Goal: Task Accomplishment & Management: Manage account settings

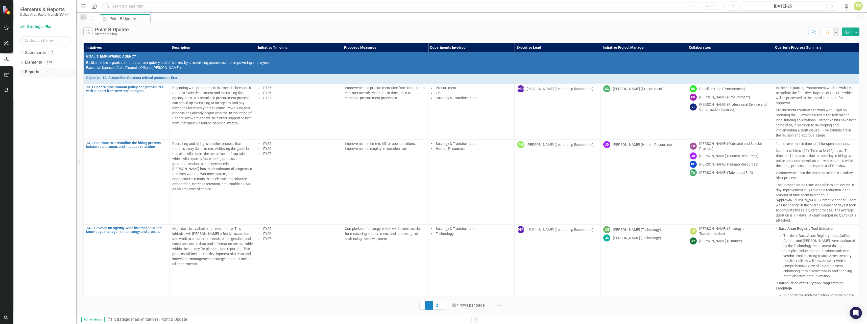
click at [30, 73] on link "Reports" at bounding box center [32, 72] width 14 height 6
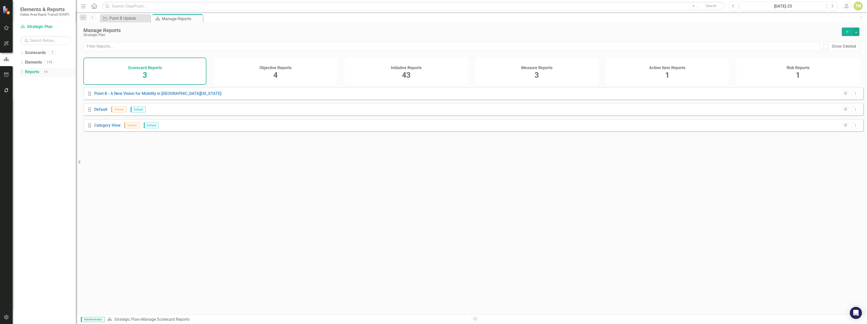
click at [22, 74] on icon "Dropdown" at bounding box center [22, 72] width 4 height 3
click at [167, 76] on div "Scorecard Reports 3" at bounding box center [144, 71] width 123 height 27
click at [145, 75] on span "3" at bounding box center [145, 75] width 4 height 9
click at [24, 82] on icon "Dropdown" at bounding box center [24, 81] width 4 height 3
click at [43, 90] on div "Point B - A New Vision for Mobility in [GEOGRAPHIC_DATA][US_STATE]" at bounding box center [51, 89] width 49 height 5
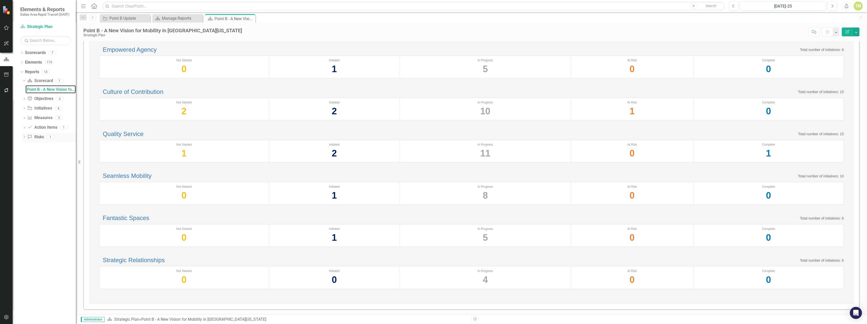
scroll to position [50, 0]
click at [25, 108] on icon "Dropdown" at bounding box center [24, 109] width 4 height 3
click at [42, 111] on link "Point B Update" at bounding box center [51, 109] width 50 height 8
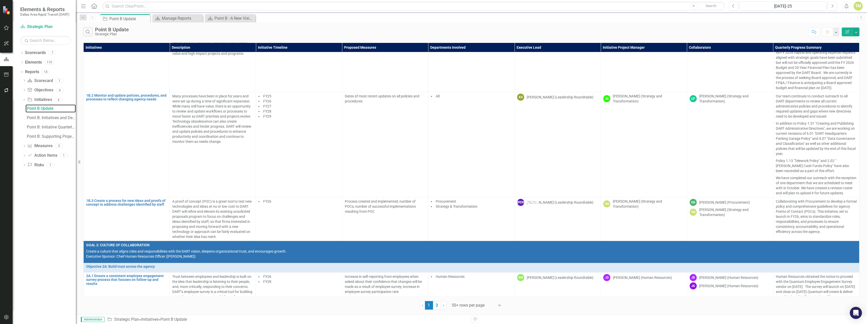
scroll to position [633, 0]
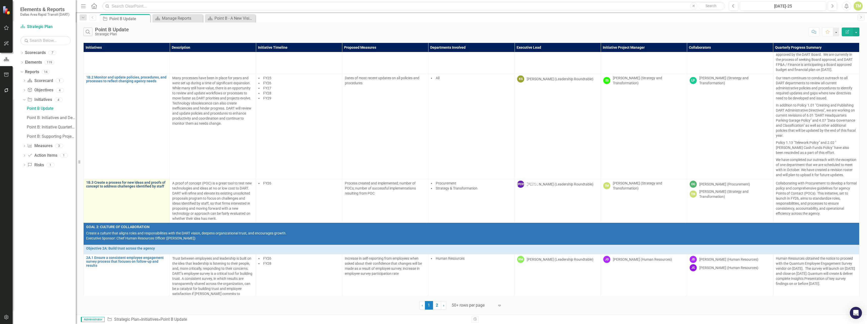
click at [136, 183] on link "1B.3 Create a process for new ideas and proofs of concept to address challenges…" at bounding box center [126, 185] width 81 height 8
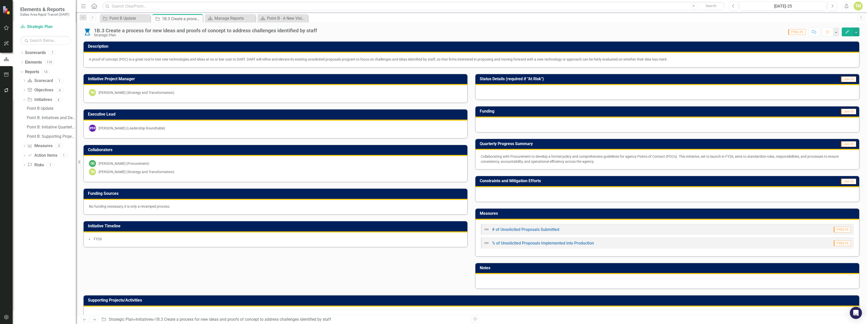
drag, startPoint x: 691, startPoint y: 61, endPoint x: 151, endPoint y: 56, distance: 540.2
click at [201, 51] on div "Description A proof of concept (POC) is a great tool to test new technologies a…" at bounding box center [471, 54] width 776 height 26
drag, startPoint x: 86, startPoint y: 59, endPoint x: 110, endPoint y: 60, distance: 24.3
click at [110, 60] on div "A proof of concept (POC) is a great tool to test new technologies and ideas at …" at bounding box center [472, 60] width 776 height 15
click at [108, 60] on div "A proof of concept (POC) is a great tool to test new technologies and ideas at …" at bounding box center [471, 59] width 765 height 5
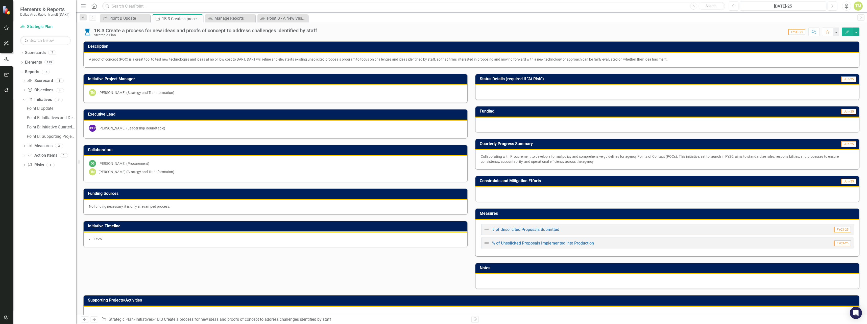
click at [108, 60] on div "A proof of concept (POC) is a great tool to test new technologies and ideas at …" at bounding box center [471, 59] width 765 height 5
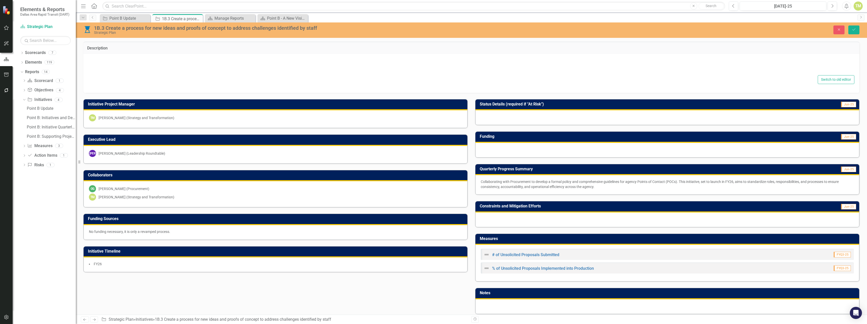
type textarea "A proof of concept (POC) is a great tool to test new technologies and ideas at …"
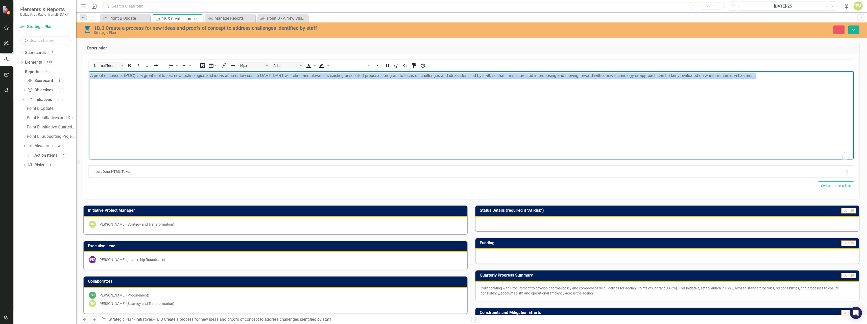
drag, startPoint x: 762, startPoint y: 80, endPoint x: 173, endPoint y: 160, distance: 594.7
click at [89, 88] on html "A proof of concept (POC) is a great tool to test new technologies and ideas at …" at bounding box center [471, 109] width 765 height 76
copy p "A proof of concept (POC) is a great tool to test new technologies and ideas at …"
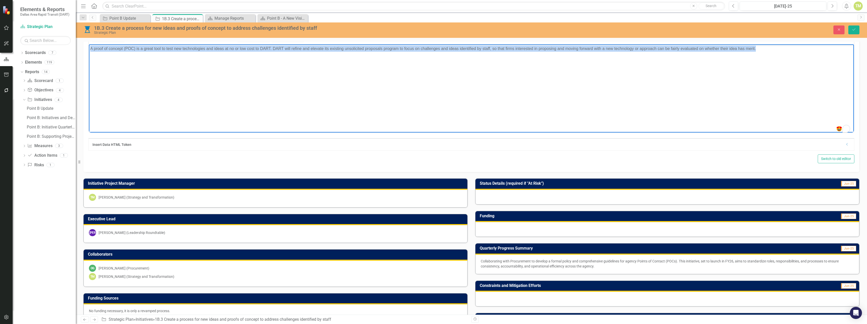
scroll to position [90, 0]
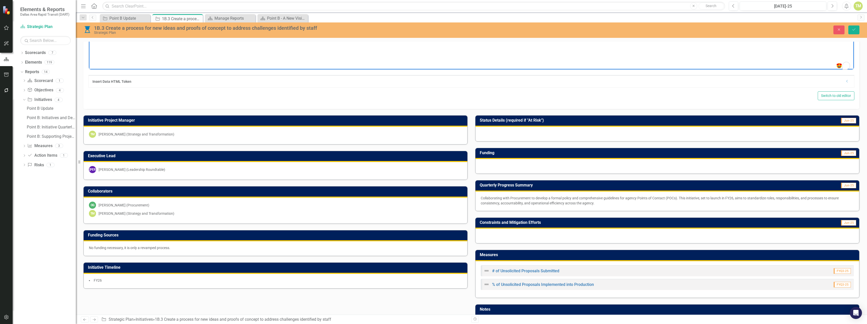
click at [402, 201] on div "OG [PERSON_NAME] (Procurement) TM [PERSON_NAME] (Strategy and Transformation)" at bounding box center [276, 211] width 384 height 26
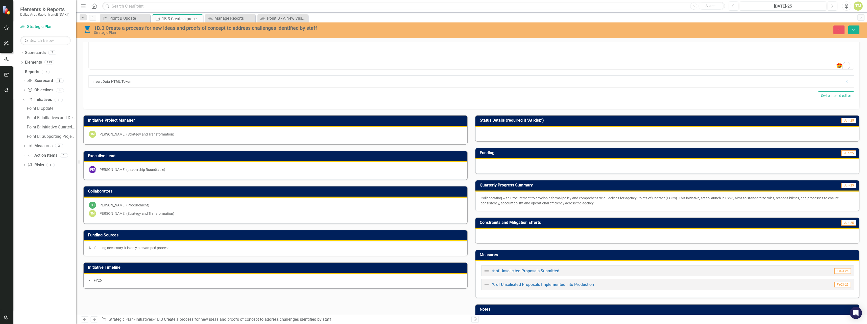
click at [361, 217] on div "TM [PERSON_NAME] (Strategy and Transformation)" at bounding box center [275, 213] width 373 height 7
click at [192, 208] on div "OG [PERSON_NAME] (Procurement)" at bounding box center [275, 205] width 373 height 7
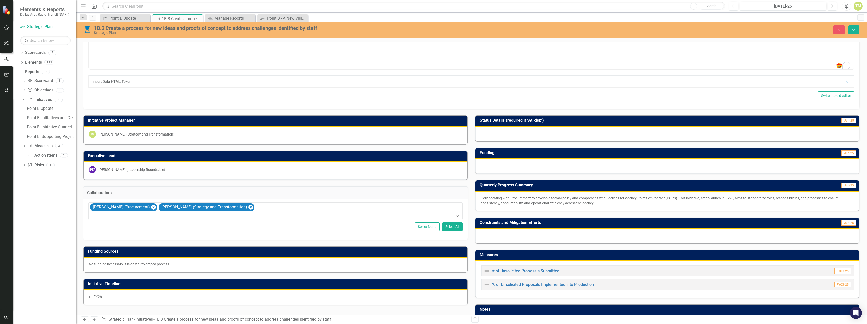
click at [220, 230] on div "Select None Select All" at bounding box center [275, 227] width 374 height 9
click at [347, 210] on div "[PERSON_NAME] (Procurement) [PERSON_NAME] (Strategy and Transformation)" at bounding box center [275, 211] width 373 height 17
click at [346, 210] on div "[PERSON_NAME] (Procurement) [PERSON_NAME] (Strategy and Transformation)" at bounding box center [275, 211] width 373 height 17
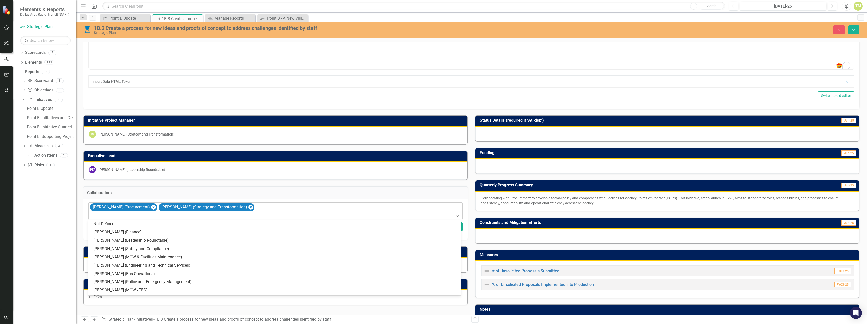
click at [346, 210] on div "[PERSON_NAME] (Procurement) [PERSON_NAME] (Strategy and Transformation)" at bounding box center [275, 211] width 373 height 17
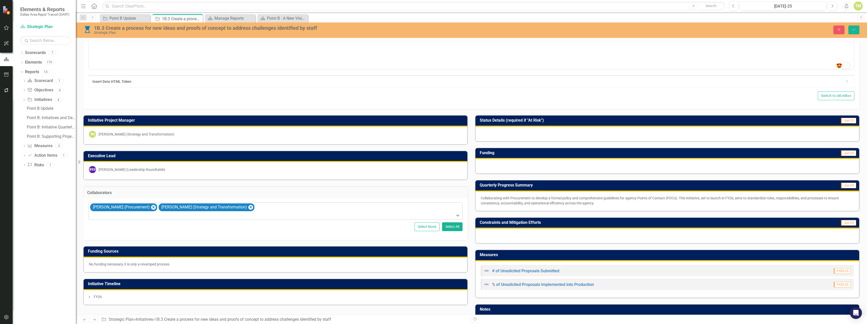
click at [346, 210] on div "[PERSON_NAME] (Procurement) [PERSON_NAME] (Strategy and Transformation)" at bounding box center [275, 211] width 373 height 17
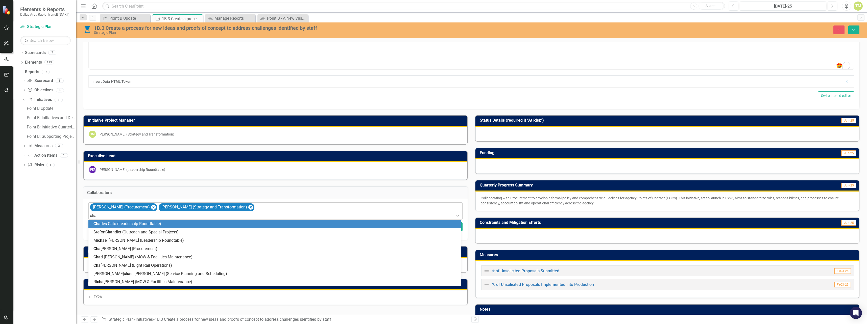
type input "[PERSON_NAME]"
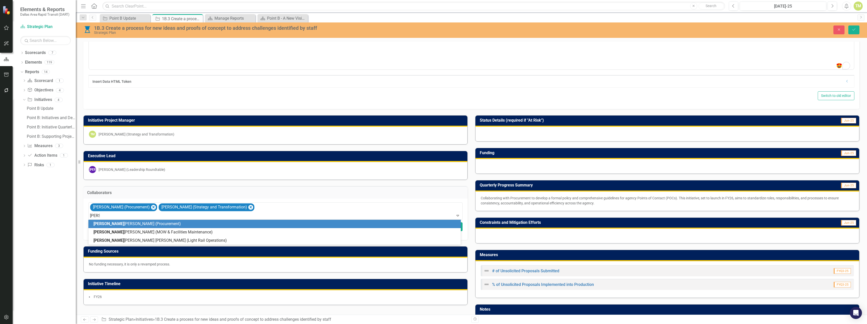
click at [136, 224] on span "[PERSON_NAME] (Procurement)" at bounding box center [136, 224] width 87 height 5
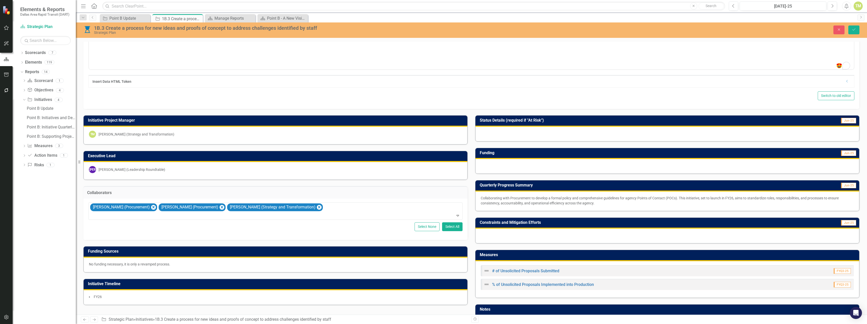
click at [252, 97] on div "Switch to old editor" at bounding box center [471, 95] width 766 height 9
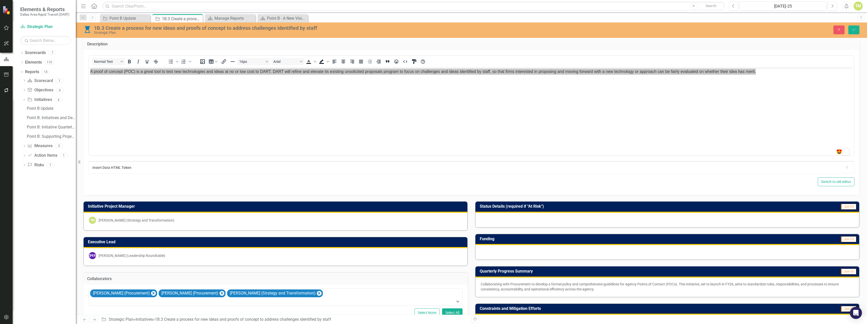
scroll to position [0, 0]
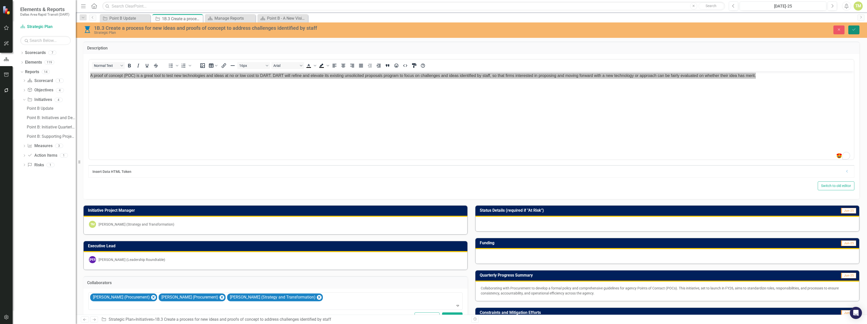
click at [856, 30] on icon "Save" at bounding box center [854, 30] width 5 height 4
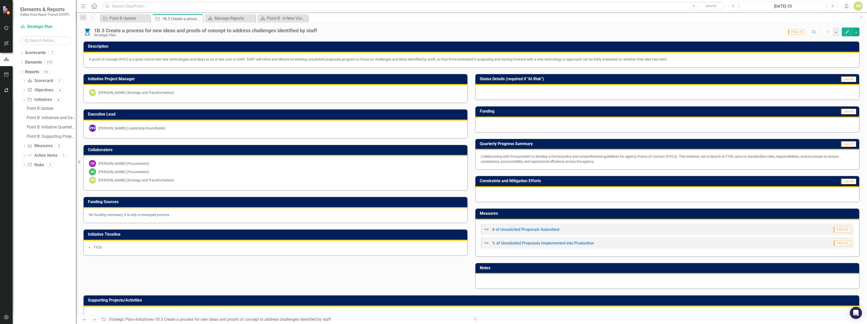
click at [800, 33] on span "FYQ3-25" at bounding box center [796, 32] width 17 height 6
click at [801, 30] on span "FYQ3-25" at bounding box center [796, 32] width 17 height 6
click at [47, 118] on div "Point B: Initiatives and Descriptions" at bounding box center [51, 118] width 49 height 5
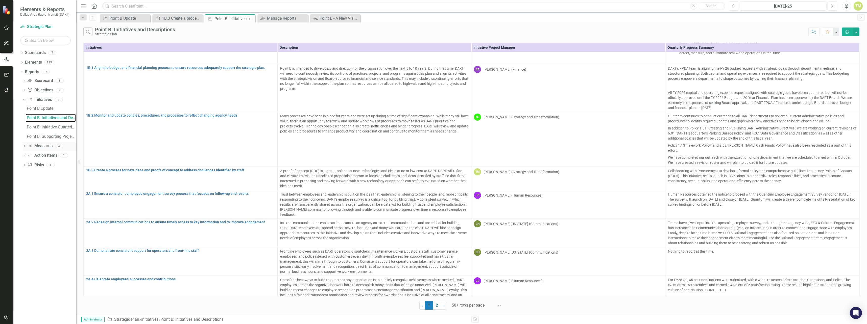
scroll to position [266, 0]
click at [52, 127] on div "Point B: Initiative Quarterly Summary by Executive Lead & PM" at bounding box center [51, 127] width 49 height 5
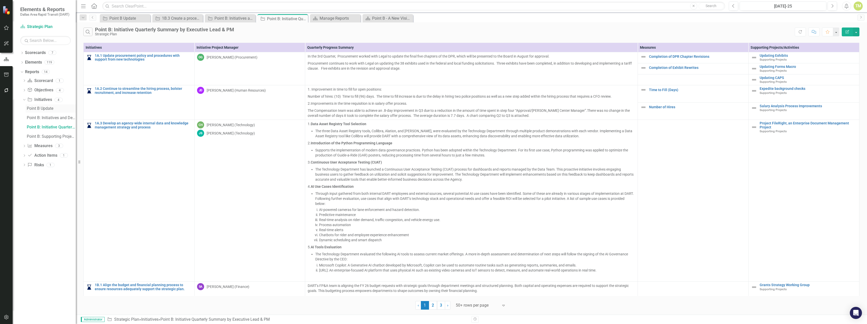
click at [41, 107] on div "Point B Update" at bounding box center [51, 108] width 49 height 5
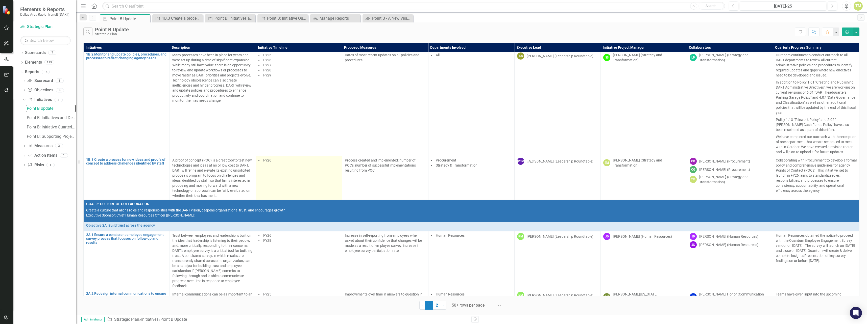
scroll to position [656, 0]
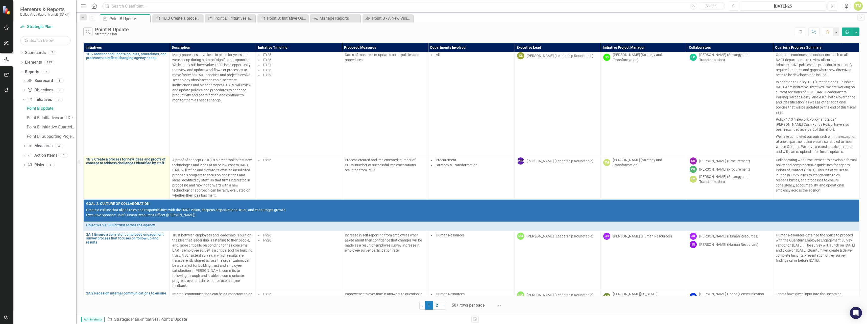
click at [148, 163] on link "1B.3 Create a process for new ideas and proofs of concept to address challenges…" at bounding box center [126, 162] width 81 height 8
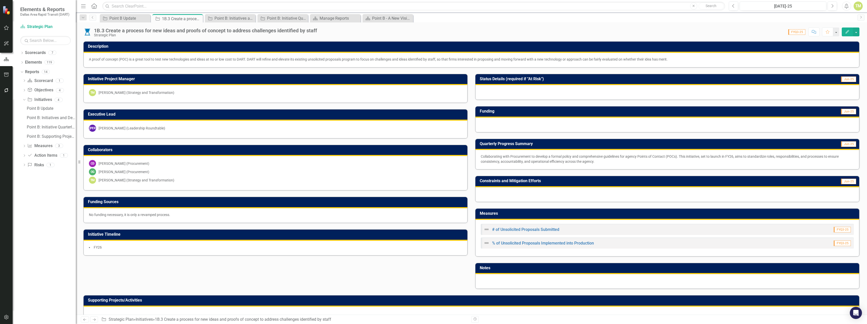
click at [848, 146] on span "Jun-25" at bounding box center [848, 144] width 15 height 6
click at [836, 31] on button "button" at bounding box center [836, 32] width 7 height 9
click at [857, 34] on button "button" at bounding box center [856, 32] width 7 height 9
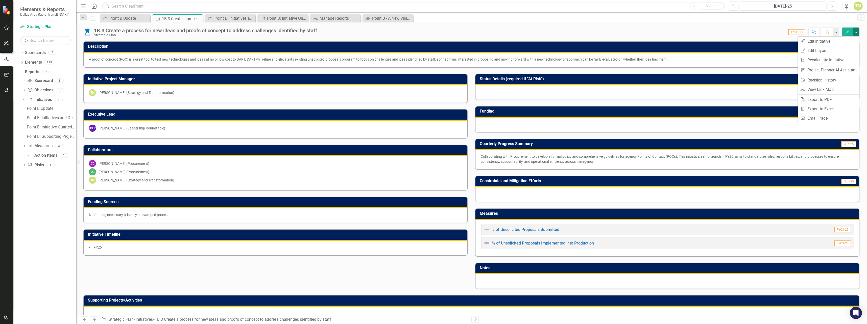
click at [857, 34] on button "button" at bounding box center [856, 32] width 7 height 9
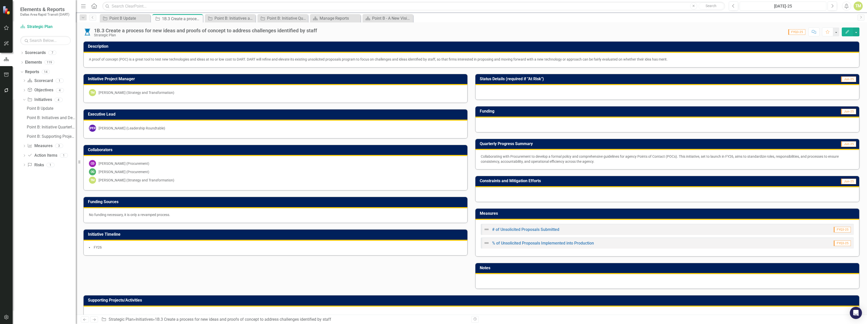
click at [798, 7] on div "[DATE]-25" at bounding box center [783, 6] width 83 height 6
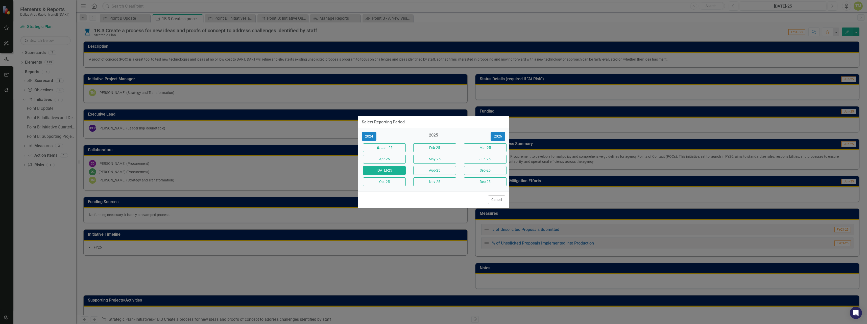
click at [721, 28] on div "Select Reporting Period 2024 2025 2026 icon.lock Jan-25 Feb-25 Mar-25 Apr-25 Ma…" at bounding box center [433, 162] width 867 height 324
click at [494, 201] on button "Cancel" at bounding box center [496, 200] width 17 height 9
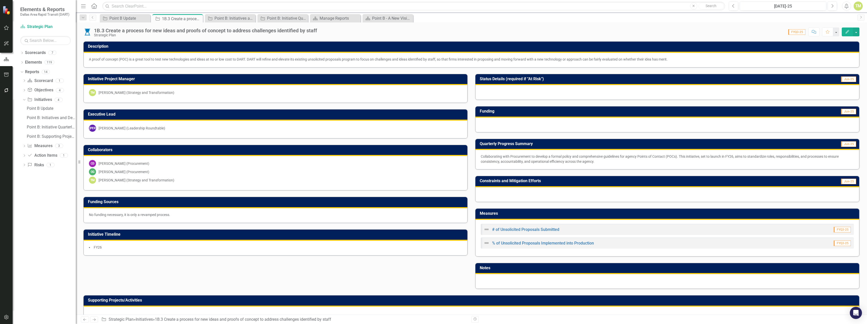
click at [579, 160] on p "Collaborating with Procurement to develop a formal policy and comprehensive gui…" at bounding box center [667, 159] width 373 height 10
click at [842, 144] on span "Jun-25" at bounding box center [848, 144] width 15 height 6
click at [562, 245] on link "% of Unsolicited Proposals Implemented into Production" at bounding box center [543, 243] width 102 height 5
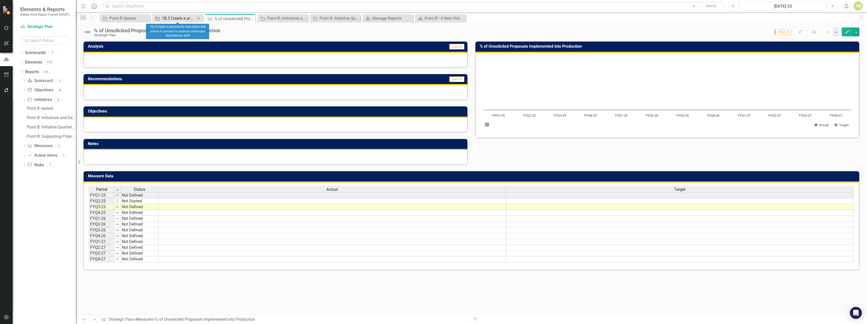
click at [180, 20] on div "1B.3 Create a process for new ideas and proofs of concept to address challenges…" at bounding box center [178, 18] width 33 height 6
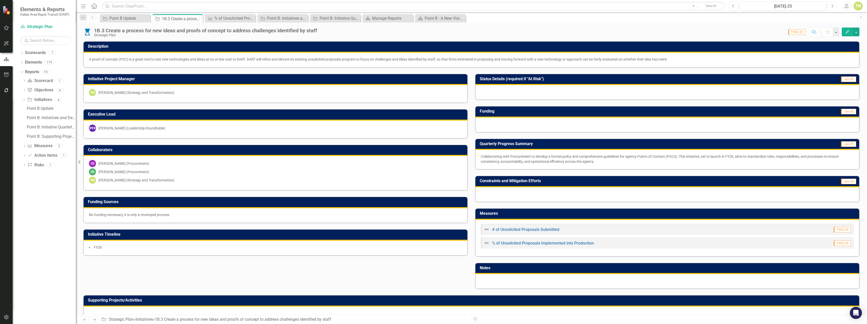
click at [835, 6] on button "Next" at bounding box center [832, 6] width 9 height 9
click at [831, 7] on icon "Next" at bounding box center [832, 6] width 3 height 5
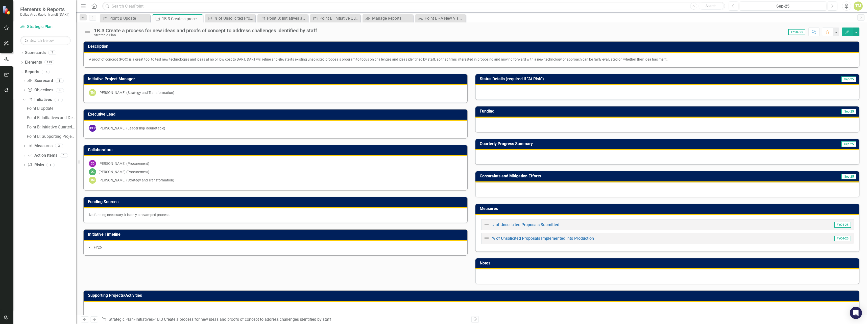
click at [511, 154] on div at bounding box center [668, 157] width 384 height 15
click at [506, 159] on div at bounding box center [668, 157] width 384 height 15
click at [845, 144] on span "Sep-25" at bounding box center [848, 144] width 15 height 6
click at [791, 163] on div at bounding box center [668, 157] width 384 height 15
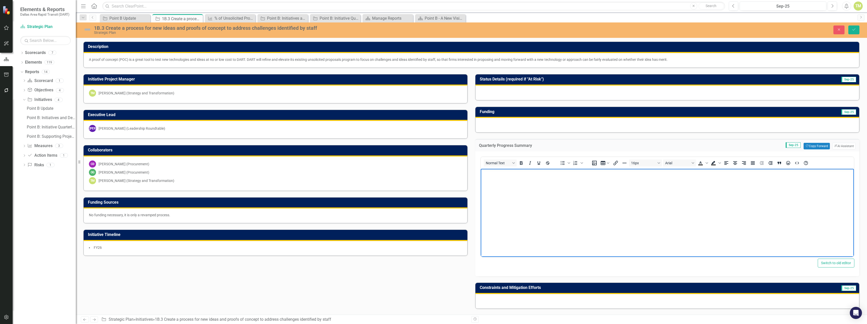
click at [529, 200] on body "Rich Text Area. Press ALT-0 for help." at bounding box center [667, 207] width 373 height 76
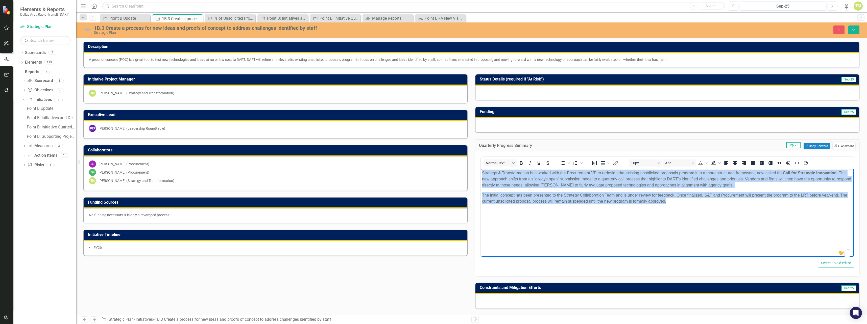
drag, startPoint x: 684, startPoint y: 204, endPoint x: 504, endPoint y: 176, distance: 182.0
click at [481, 174] on body "Strategy & Transformation has worked with the Procurement VP to redesign the ex…" at bounding box center [667, 207] width 373 height 76
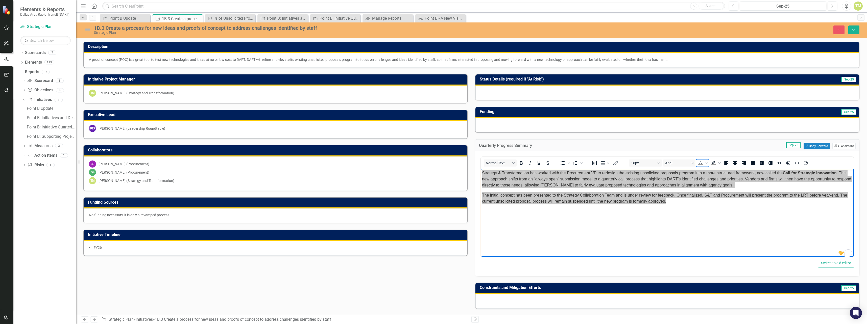
click at [701, 164] on icon "Text color Black" at bounding box center [701, 163] width 6 height 6
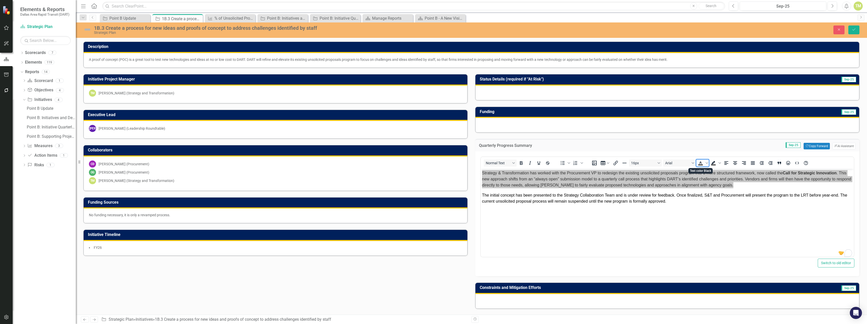
click at [702, 163] on span "Text color Black" at bounding box center [700, 163] width 9 height 7
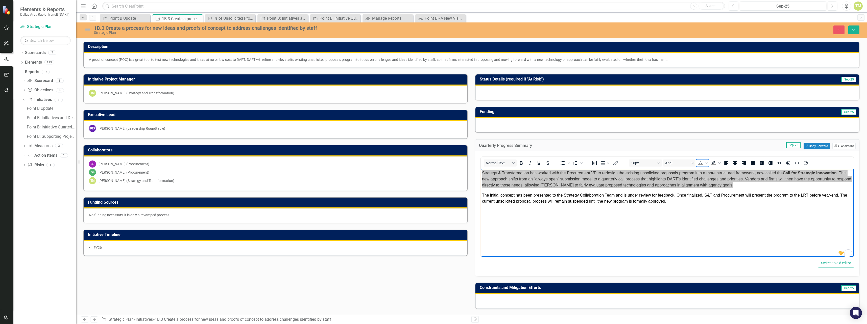
click at [702, 163] on span "Text color Black" at bounding box center [700, 163] width 9 height 7
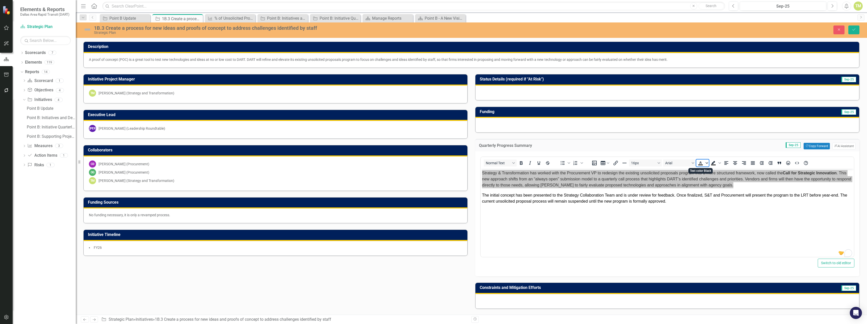
click at [705, 163] on span "Text color Black" at bounding box center [707, 163] width 4 height 7
click at [700, 203] on icon "Black" at bounding box center [698, 201] width 5 height 5
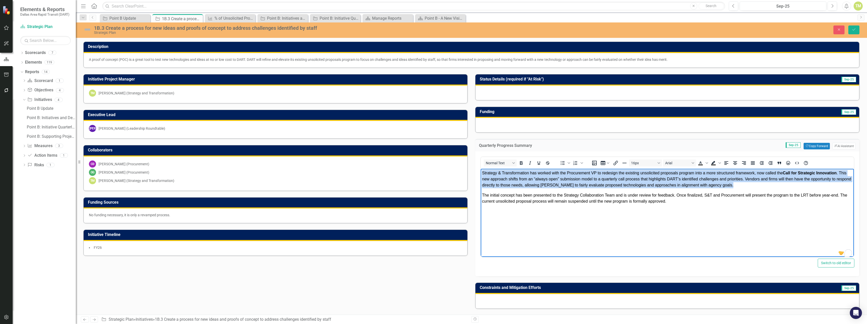
click at [678, 212] on body "Strategy & Transformation has worked with the Procurement VP to redesign the ex…" at bounding box center [667, 207] width 373 height 76
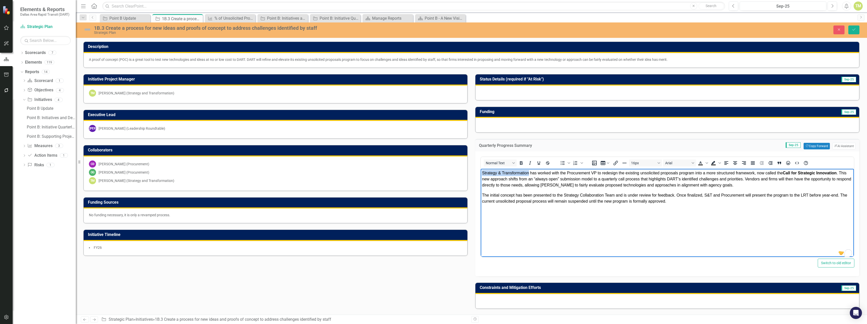
drag, startPoint x: 529, startPoint y: 173, endPoint x: 478, endPoint y: 174, distance: 50.5
click at [481, 174] on html "Strategy & Transformation has worked with the Procurement VP to redesign the ex…" at bounding box center [667, 207] width 373 height 76
click at [529, 174] on span "S&T has worked with the Procurement VP to redesign the existing unsolicited pro…" at bounding box center [663, 179] width 362 height 16
drag, startPoint x: 581, startPoint y: 179, endPoint x: 602, endPoint y: 179, distance: 20.5
click at [602, 179] on span "S&T has worked with the VP of Procurement to redesign the existing unsolicited …" at bounding box center [665, 179] width 367 height 16
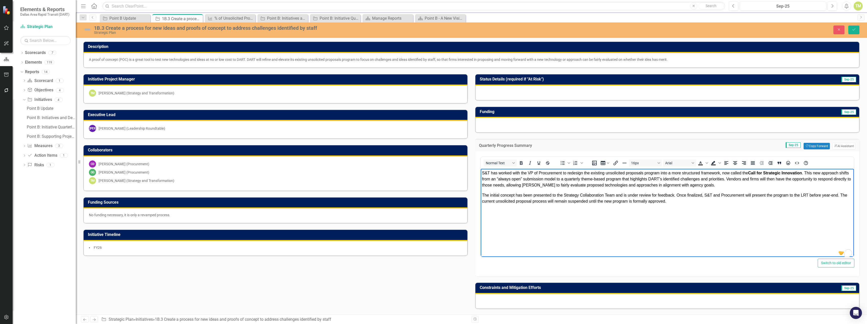
click at [609, 186] on span "S&T has worked with the VP of Procurement to redesign the existing unsolicited …" at bounding box center [666, 179] width 369 height 16
click at [794, 196] on span "The initial concept has been presented to the Strategy Collaboration Team and i…" at bounding box center [664, 198] width 365 height 10
click at [816, 195] on span "The initial concept has been presented to the Strategy Collaboration Team and i…" at bounding box center [661, 198] width 359 height 10
drag, startPoint x: 507, startPoint y: 201, endPoint x: 804, endPoint y: 198, distance: 296.9
click at [804, 198] on p "The initial concept has been presented to the Strategy Collaboration Team and i…" at bounding box center [667, 199] width 371 height 12
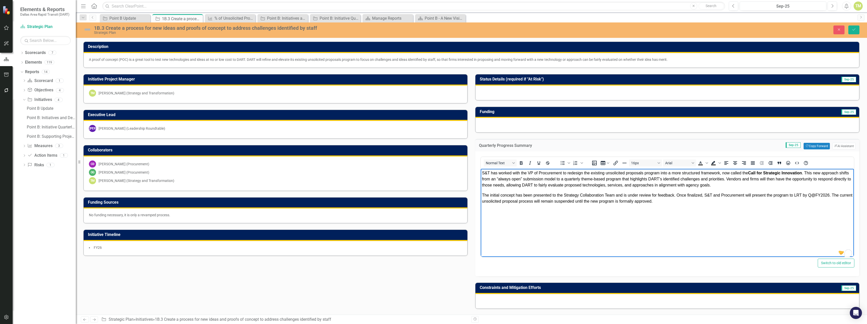
click at [815, 195] on span "The initial concept has been presented to the Strategy Collaboration Team and i…" at bounding box center [667, 198] width 370 height 10
click at [819, 194] on span "The initial concept has been presented to the Strategy Collaboration Team and i…" at bounding box center [666, 198] width 369 height 10
click at [855, 29] on icon "Save" at bounding box center [854, 30] width 5 height 4
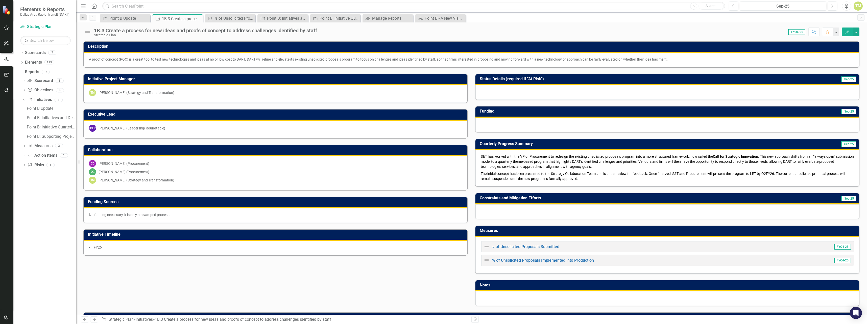
click at [802, 164] on span "S&T has worked with the VP of Procurement to redesign the existing unsolicited …" at bounding box center [667, 162] width 373 height 14
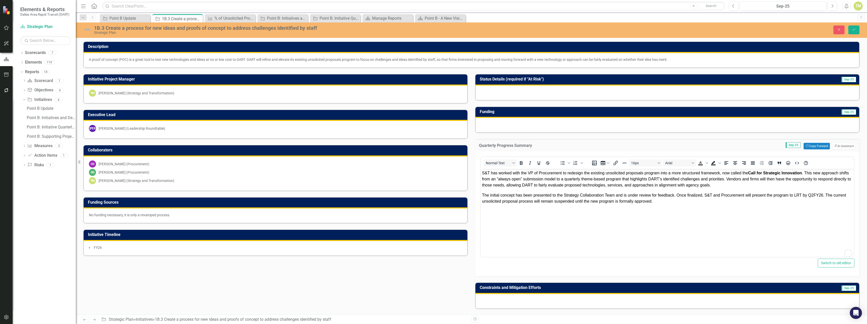
click at [770, 173] on strong "Call for Strategic Innovation" at bounding box center [775, 173] width 54 height 4
drag, startPoint x: 749, startPoint y: 174, endPoint x: 812, endPoint y: 175, distance: 63.2
click at [812, 175] on span "S&T has worked with the VP of Procurement to redesign the existing unsolicited …" at bounding box center [666, 179] width 369 height 16
click at [518, 163] on icon "Bold" at bounding box center [521, 163] width 6 height 6
click at [856, 31] on icon "Save" at bounding box center [854, 30] width 5 height 4
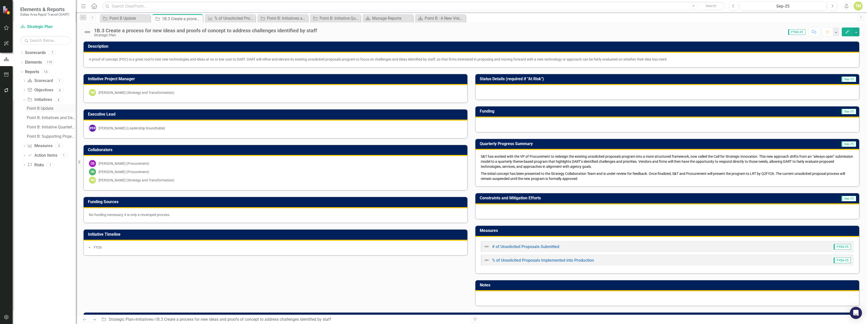
click at [39, 109] on div "Point B Update" at bounding box center [51, 108] width 49 height 5
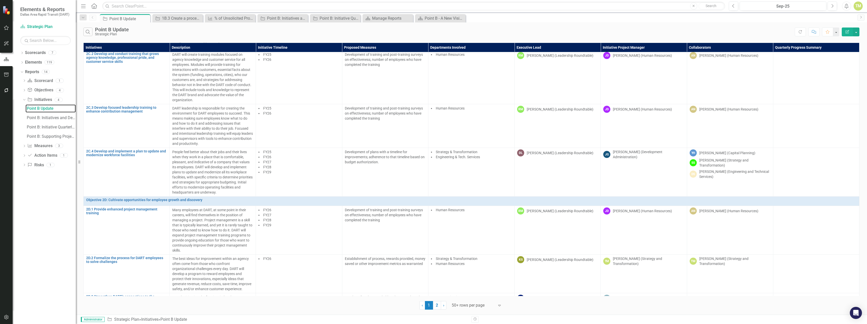
scroll to position [894, 0]
click at [215, 37] on div "Search Point B Update Strategic Plan Refresh Comment Favorite Edit Report" at bounding box center [471, 30] width 791 height 16
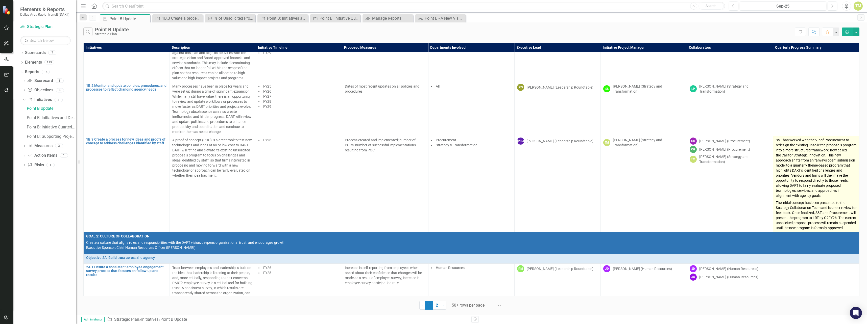
scroll to position [207, 0]
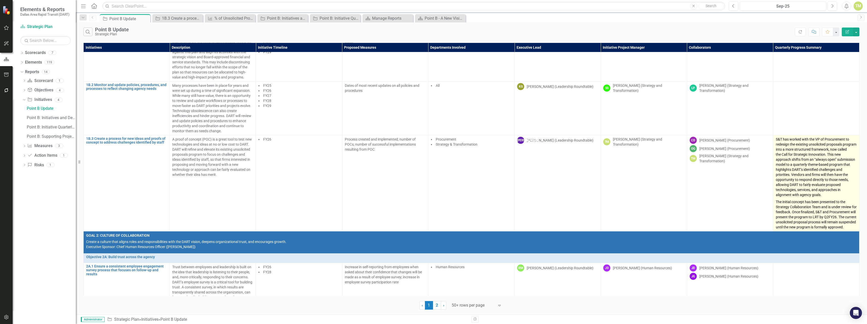
click at [789, 185] on span "S&T has worked with the VP of Procurement to redesign the existing unsolicited …" at bounding box center [816, 167] width 81 height 60
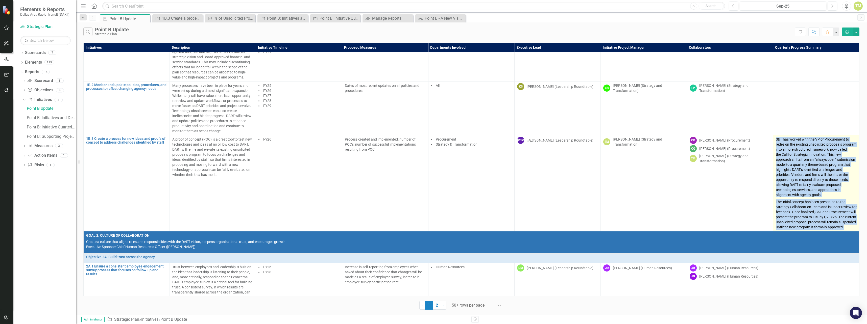
drag, startPoint x: 796, startPoint y: 233, endPoint x: 773, endPoint y: 141, distance: 95.4
click at [776, 141] on span "S&T has worked with the VP of Procurement to redesign the existing unsolicited …" at bounding box center [816, 183] width 81 height 93
drag, startPoint x: 773, startPoint y: 141, endPoint x: 787, endPoint y: 147, distance: 15.5
copy span "S&T has worked with the VP of Procurement to redesign the existing unsolicited …"
